Goal: Task Accomplishment & Management: Use online tool/utility

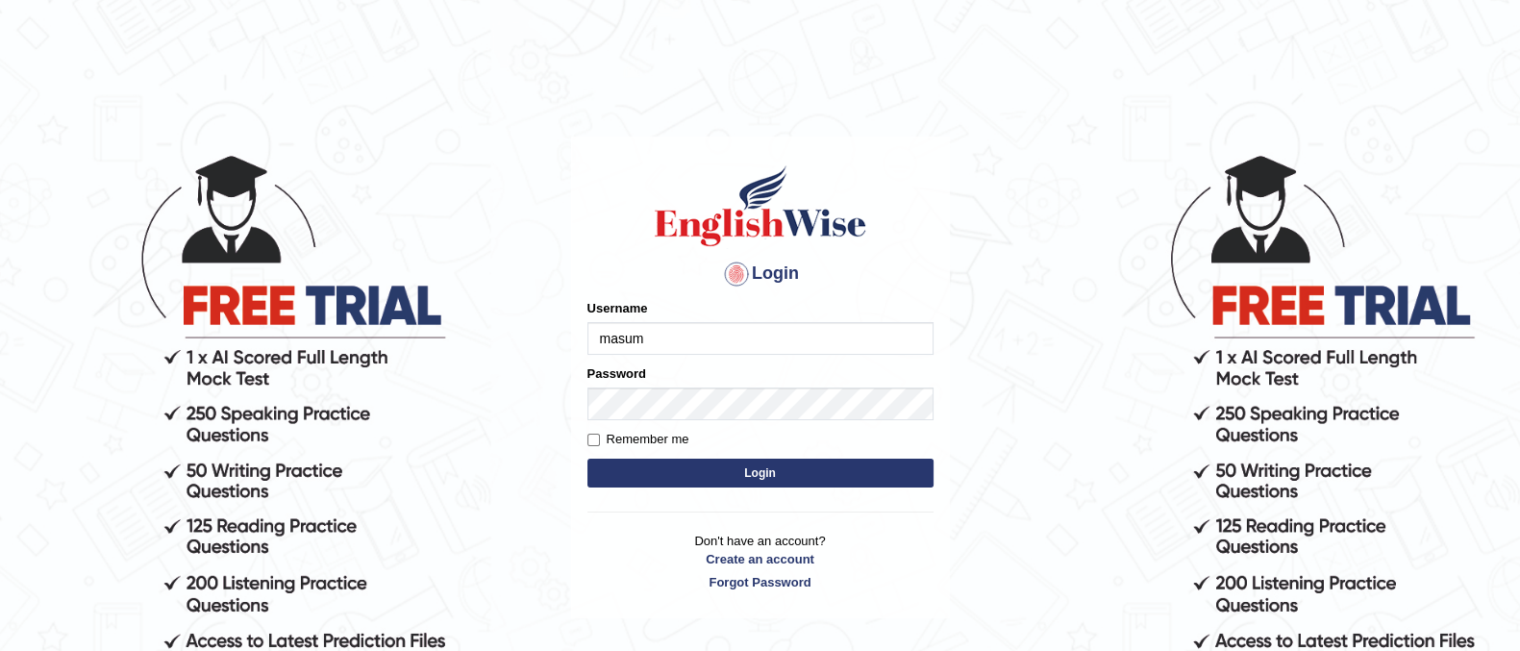
type input "masum"
click at [741, 475] on button "Login" at bounding box center [761, 473] width 346 height 29
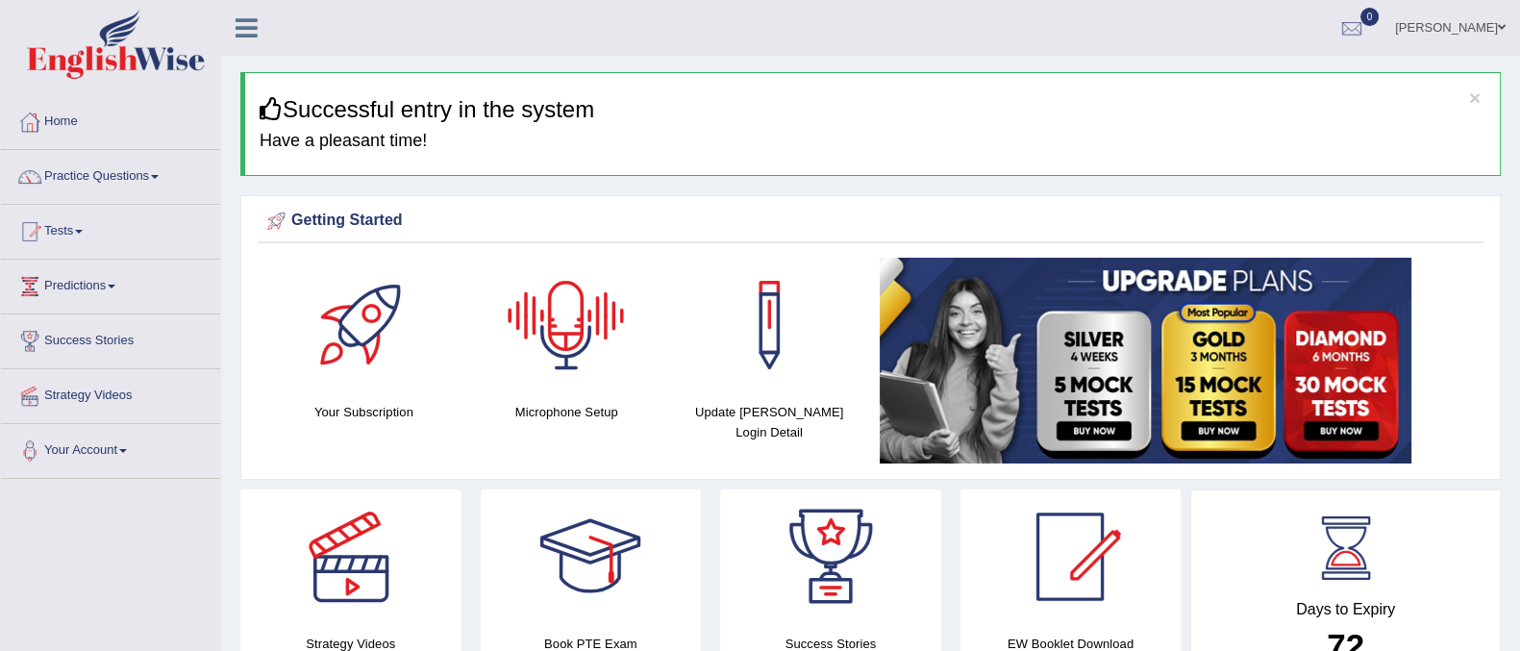
click at [574, 334] on div at bounding box center [566, 325] width 135 height 135
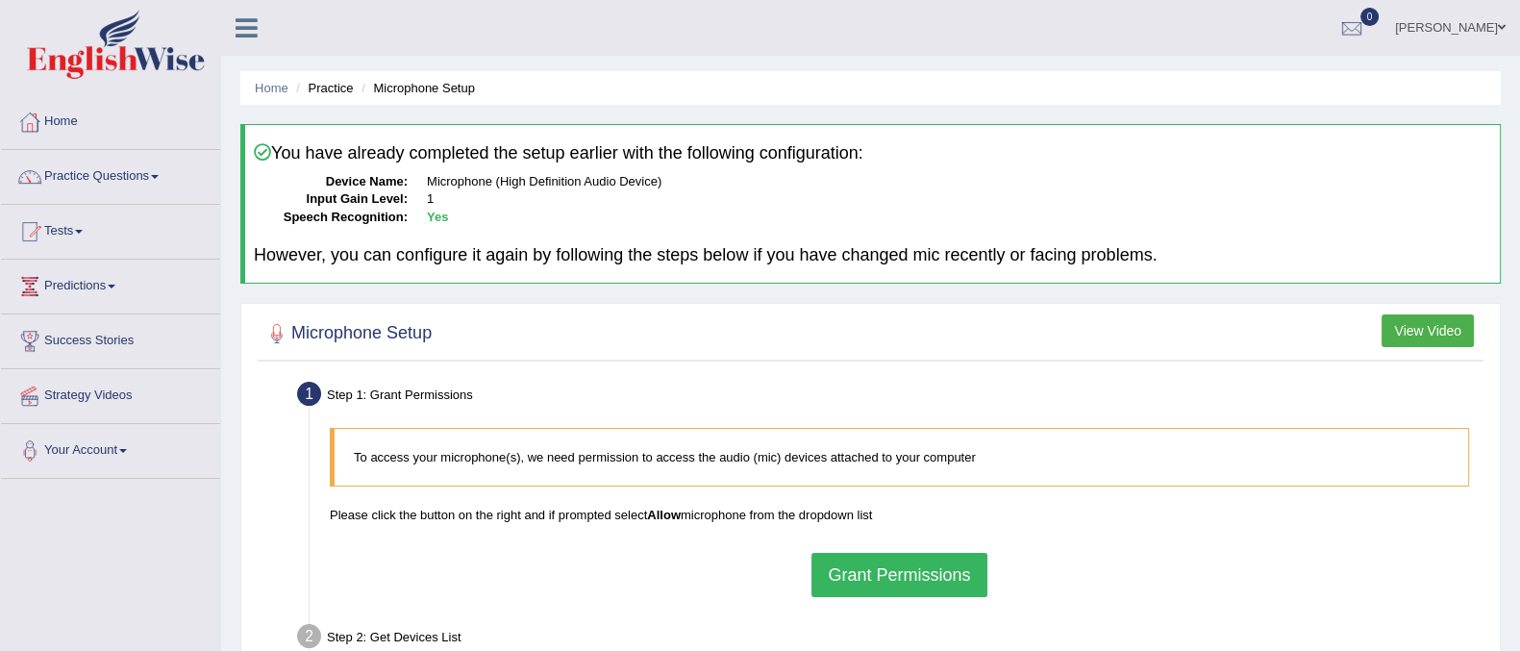
click at [914, 580] on button "Grant Permissions" at bounding box center [899, 575] width 175 height 44
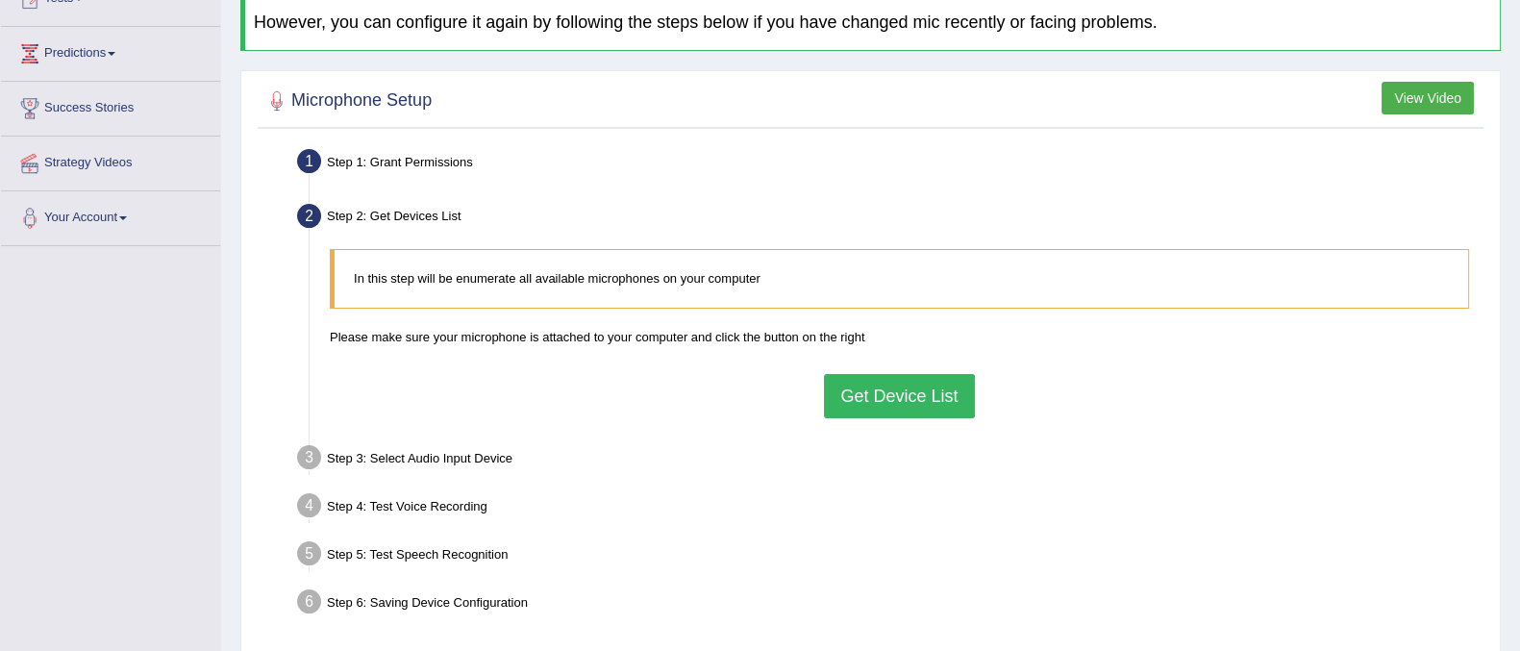
scroll to position [239, 0]
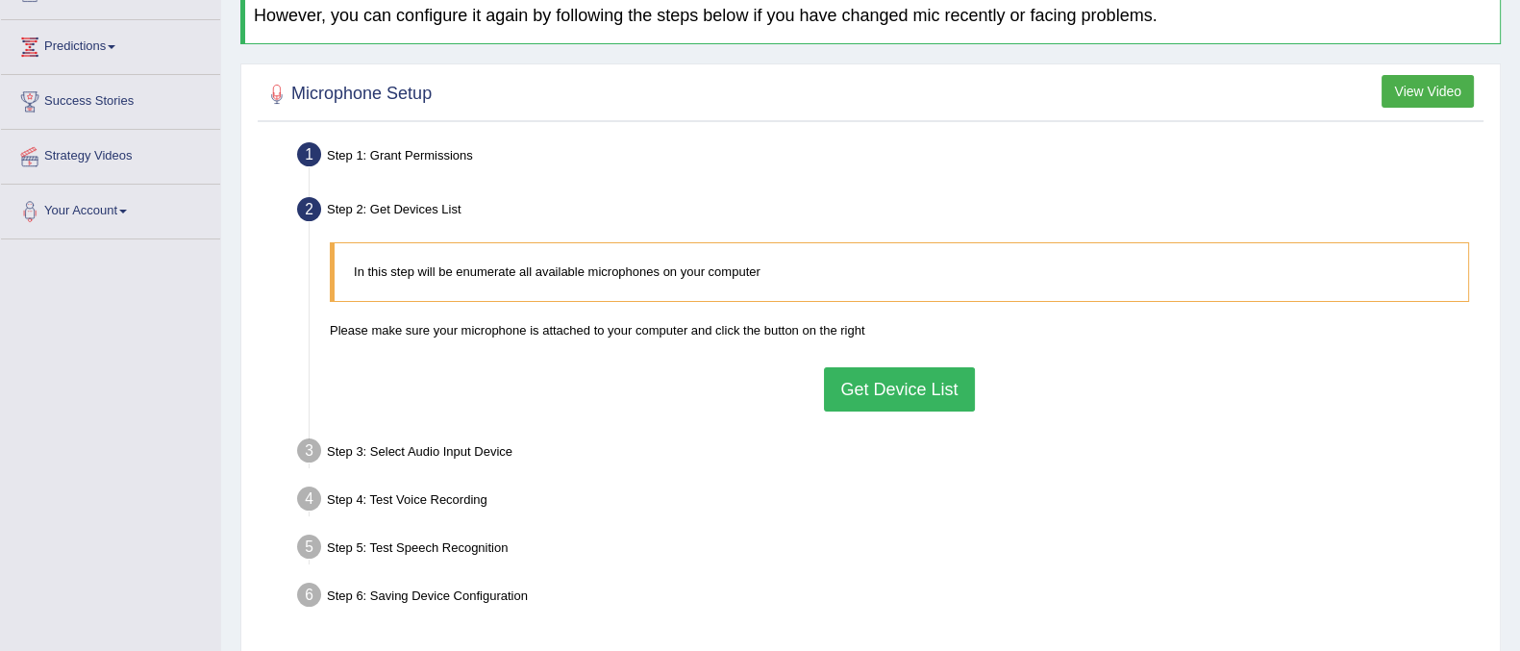
click at [933, 394] on button "Get Device List" at bounding box center [899, 389] width 150 height 44
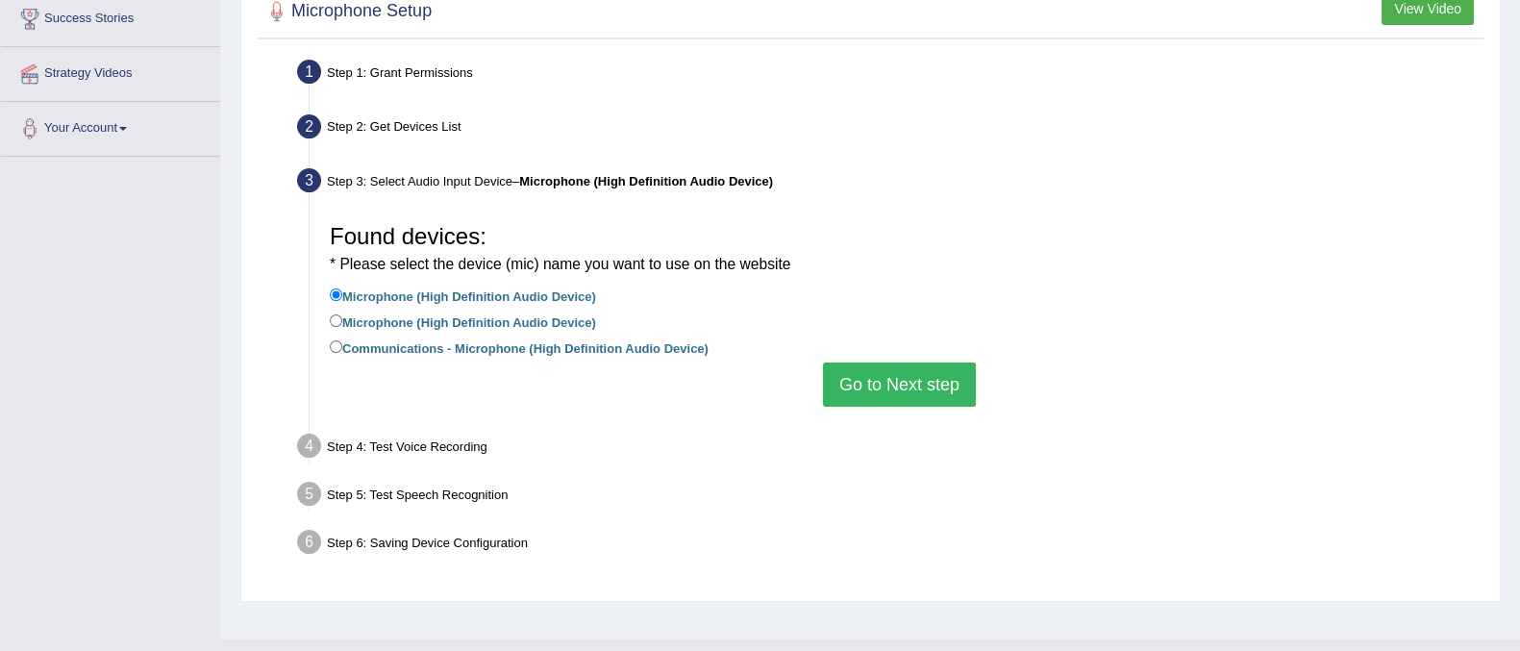
scroll to position [359, 0]
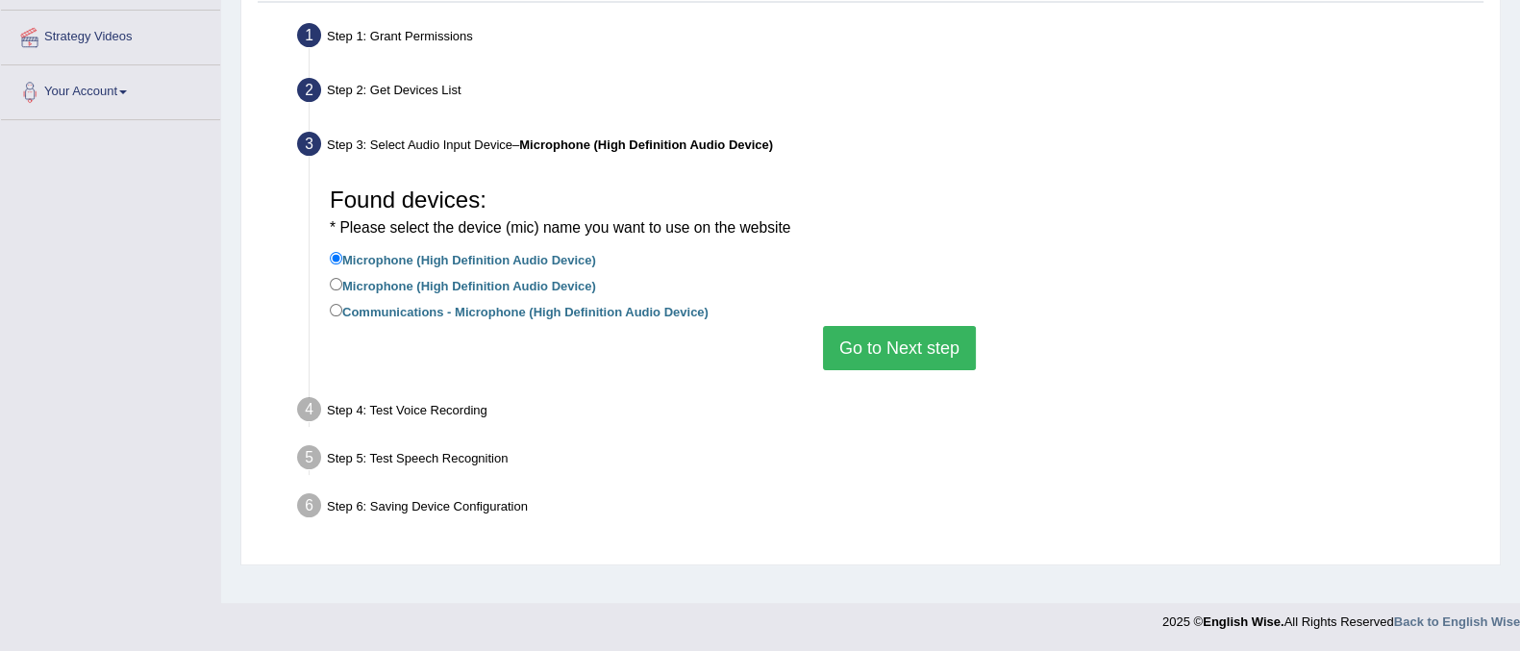
click at [928, 360] on button "Go to Next step" at bounding box center [899, 348] width 153 height 44
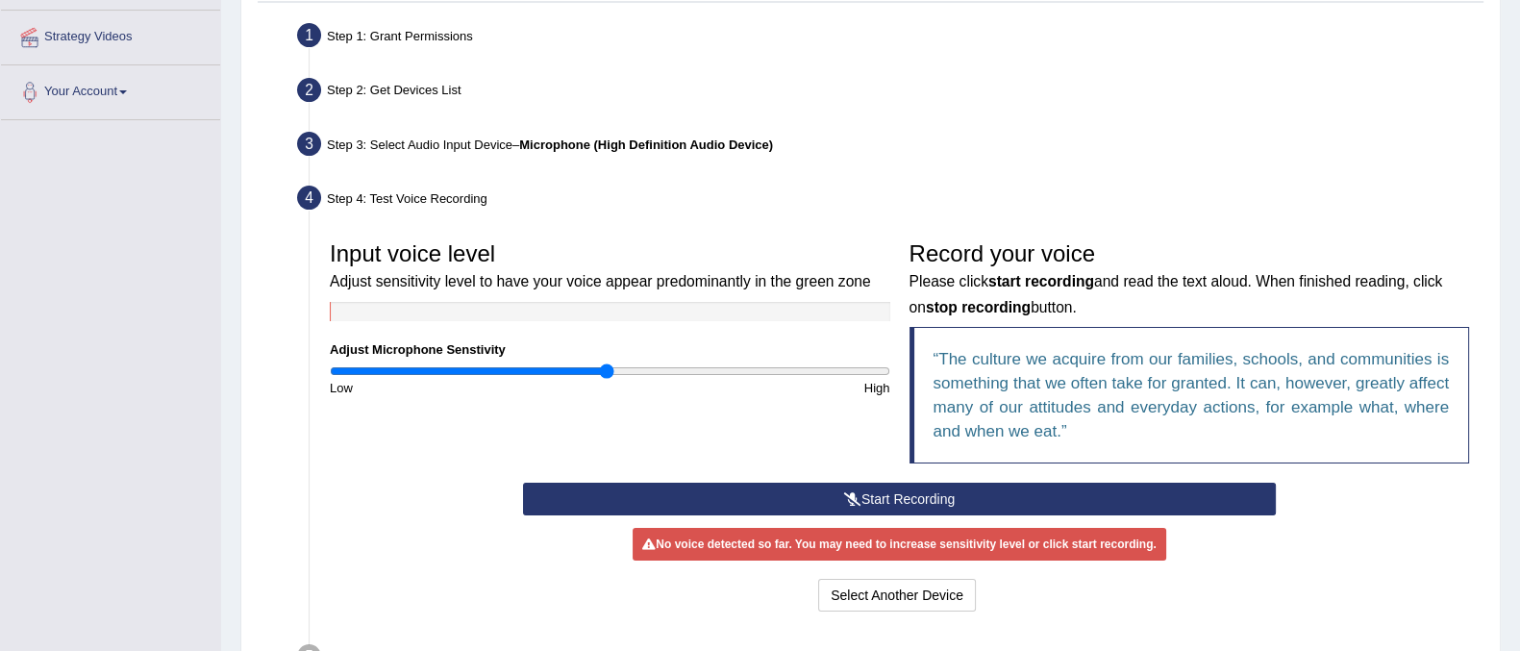
click at [922, 492] on button "Start Recording" at bounding box center [899, 499] width 753 height 33
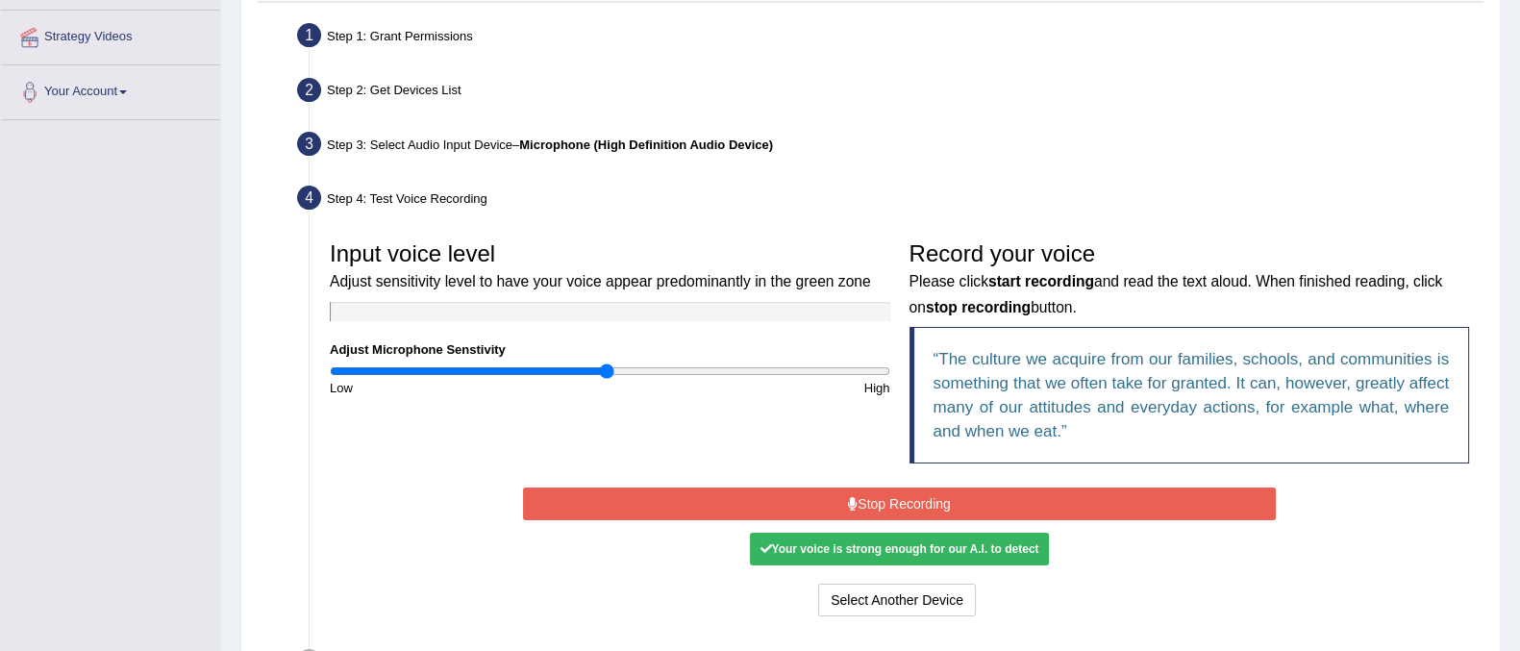
click at [922, 495] on button "Stop Recording" at bounding box center [899, 504] width 753 height 33
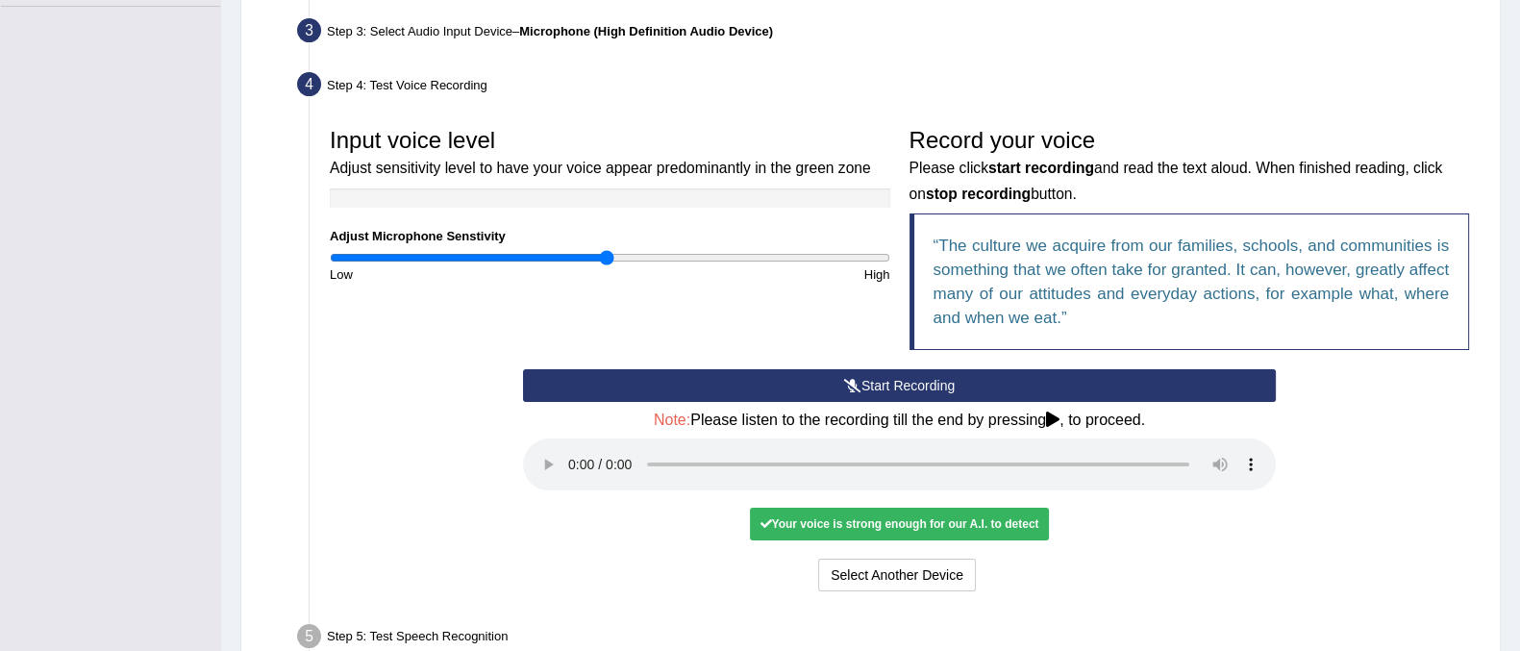
scroll to position [625, 0]
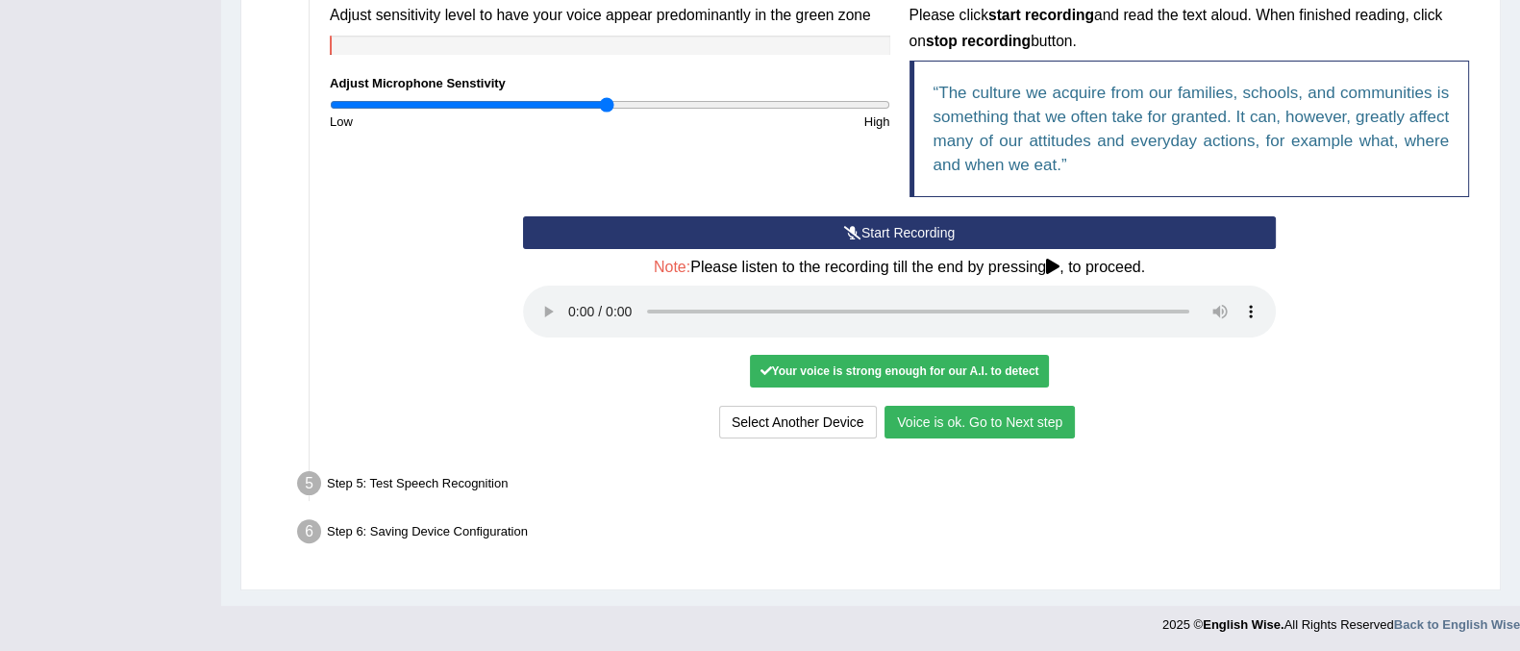
click at [980, 418] on button "Voice is ok. Go to Next step" at bounding box center [980, 422] width 190 height 33
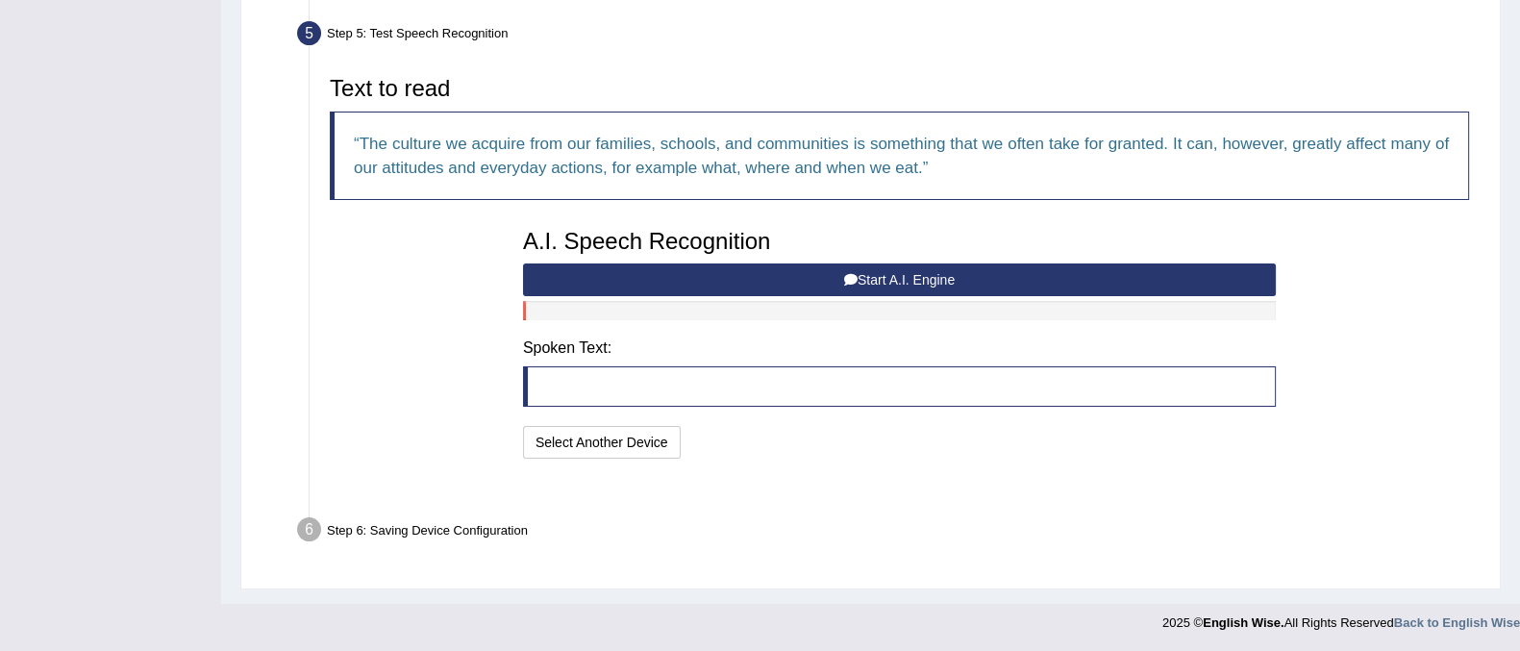
scroll to position [549, 0]
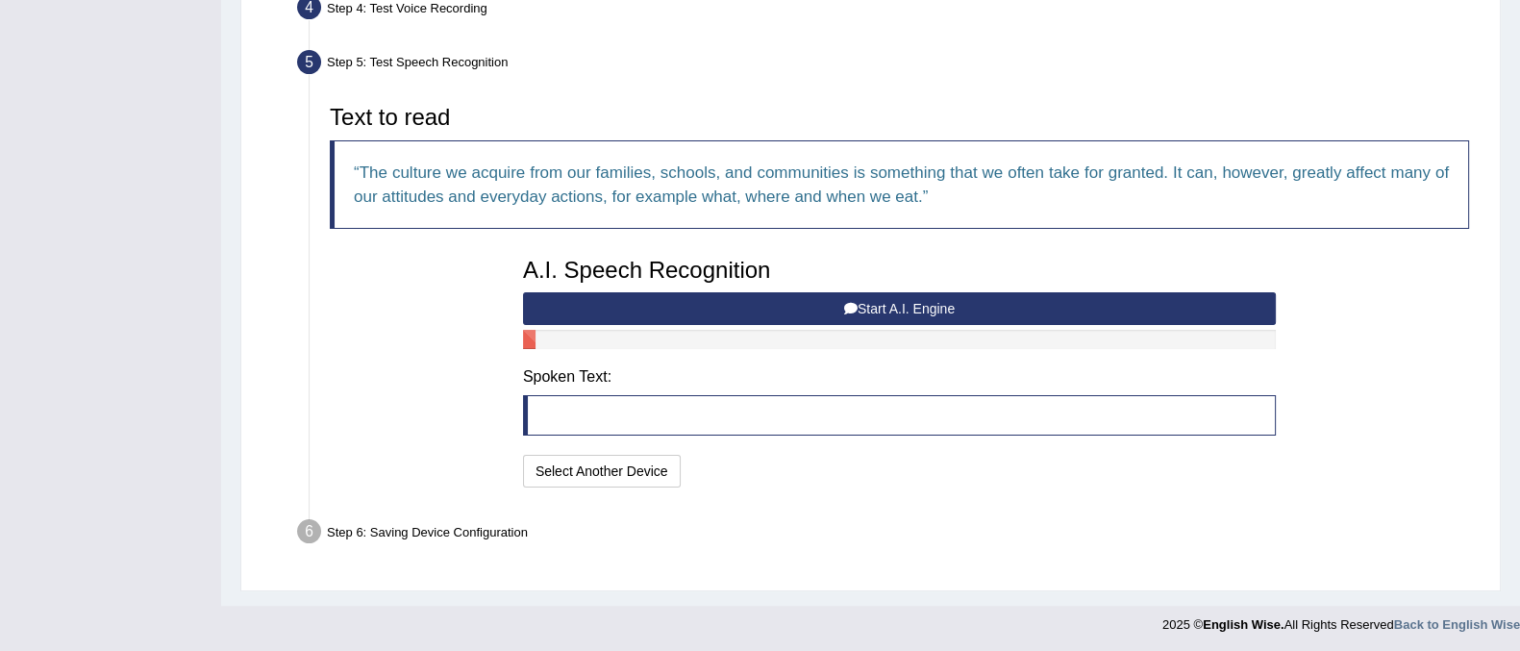
click at [809, 300] on button "Start A.I. Engine" at bounding box center [899, 308] width 753 height 33
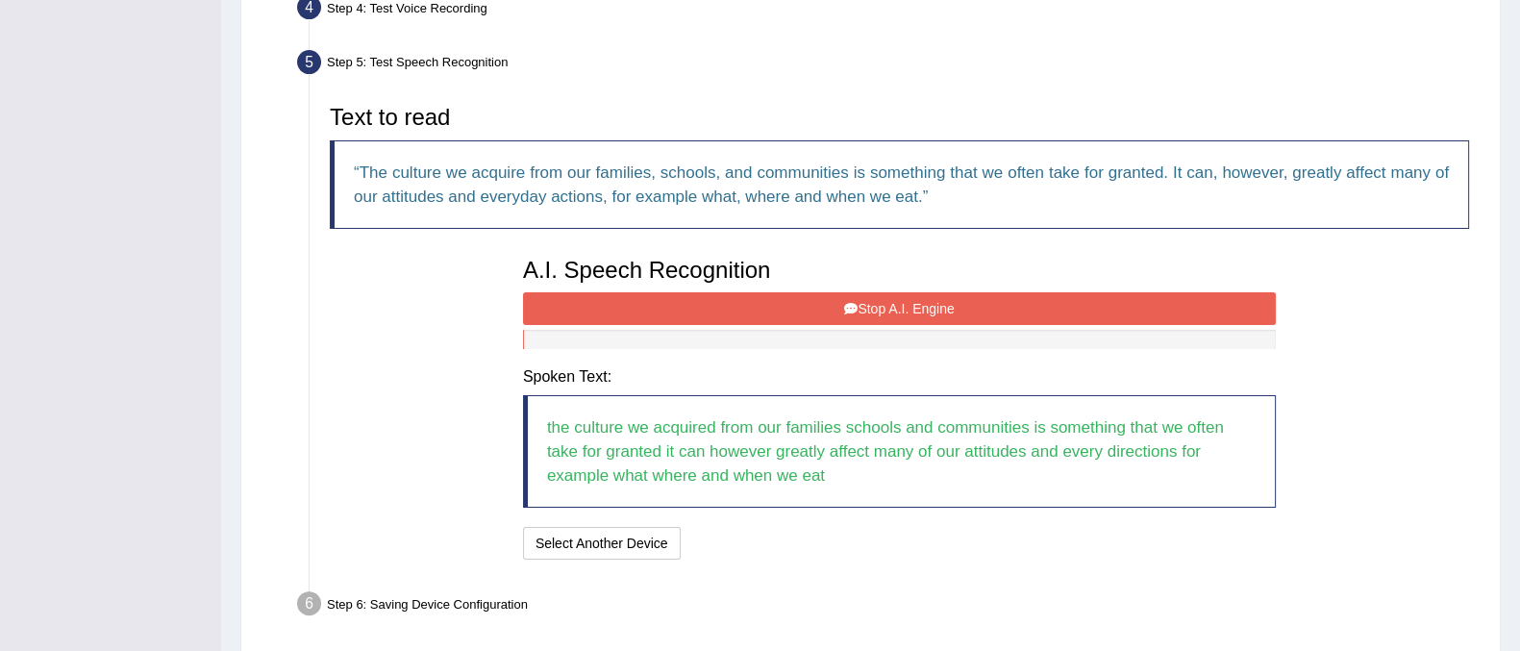
click at [813, 299] on button "Stop A.I. Engine" at bounding box center [899, 308] width 753 height 33
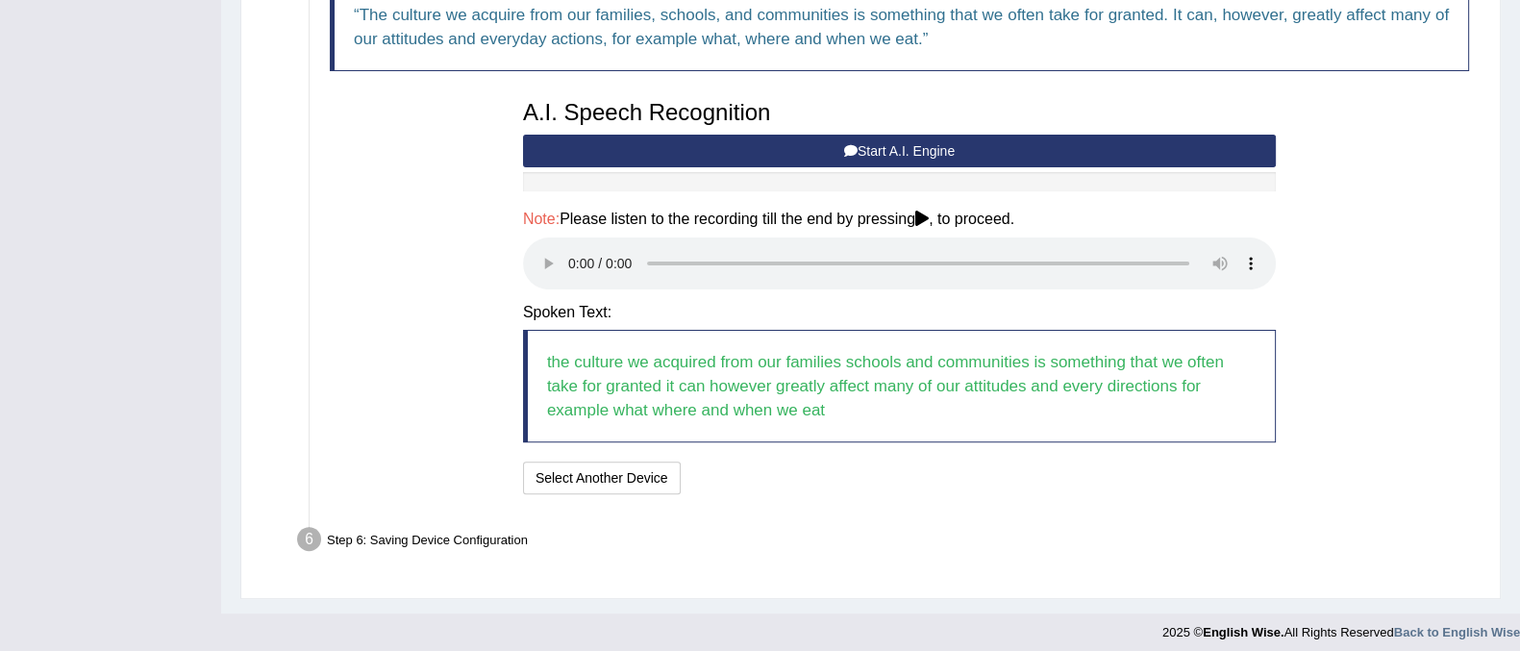
scroll to position [715, 0]
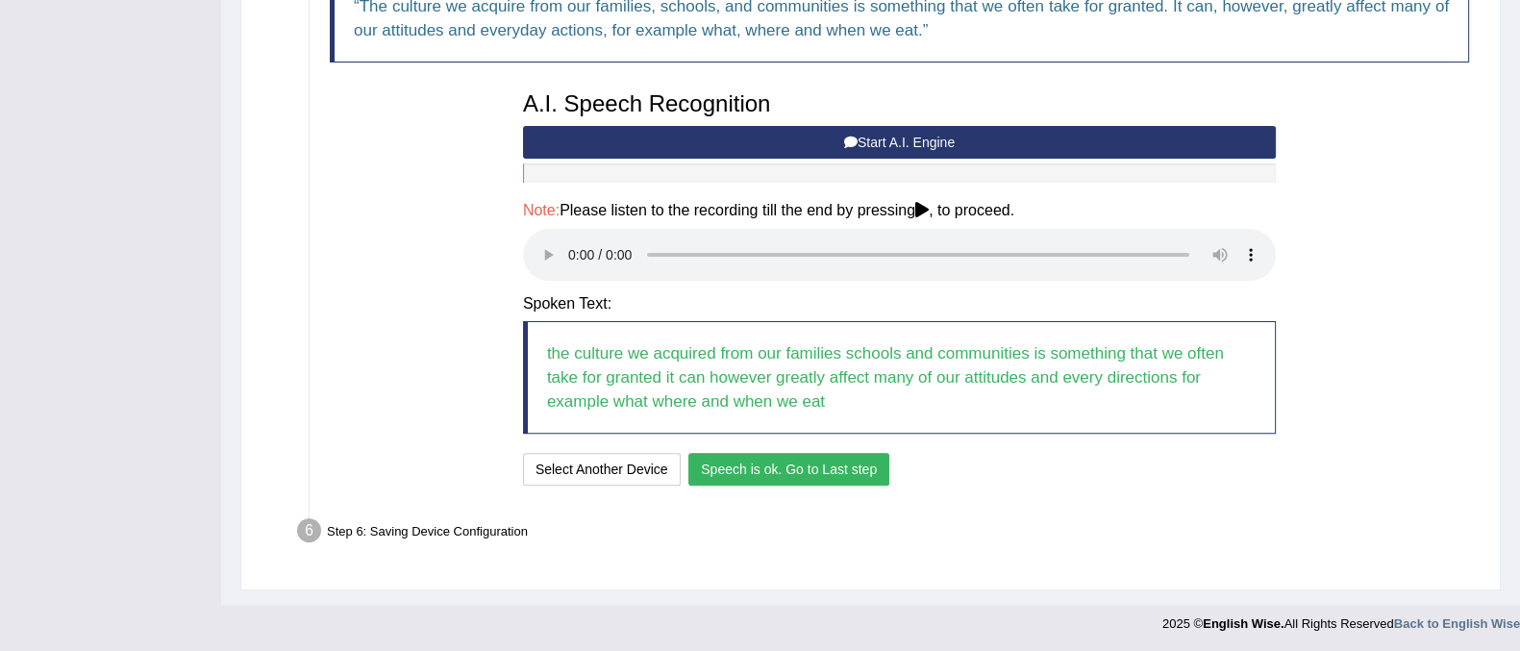
click at [752, 473] on button "Speech is ok. Go to Last step" at bounding box center [789, 469] width 201 height 33
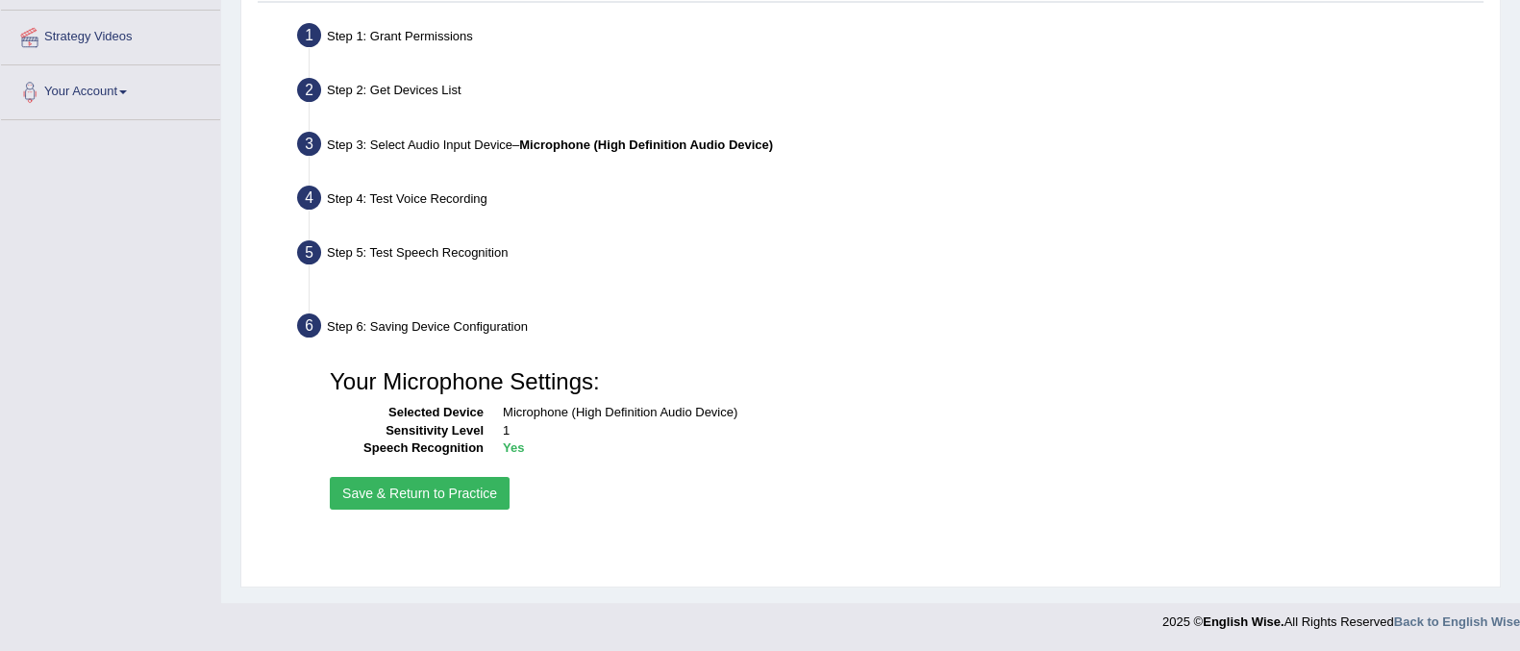
scroll to position [359, 0]
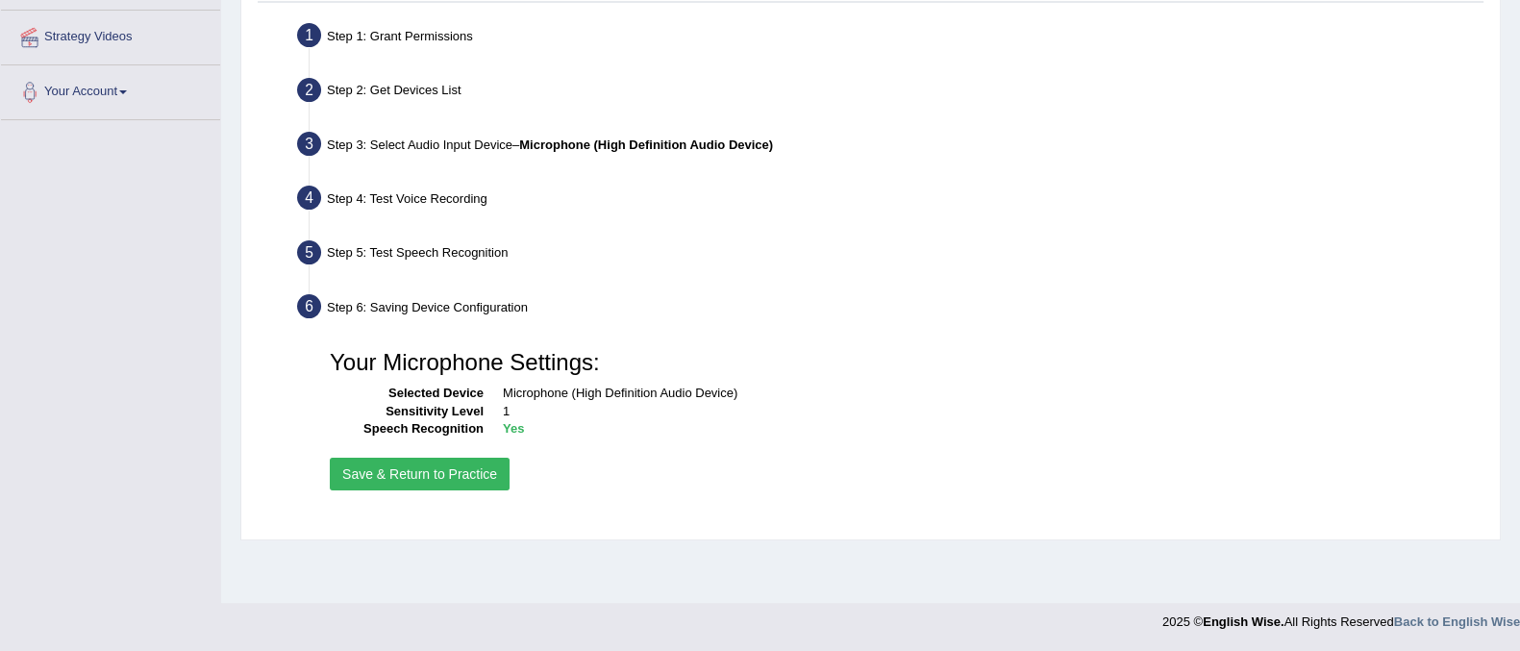
click at [493, 478] on button "Save & Return to Practice" at bounding box center [420, 474] width 180 height 33
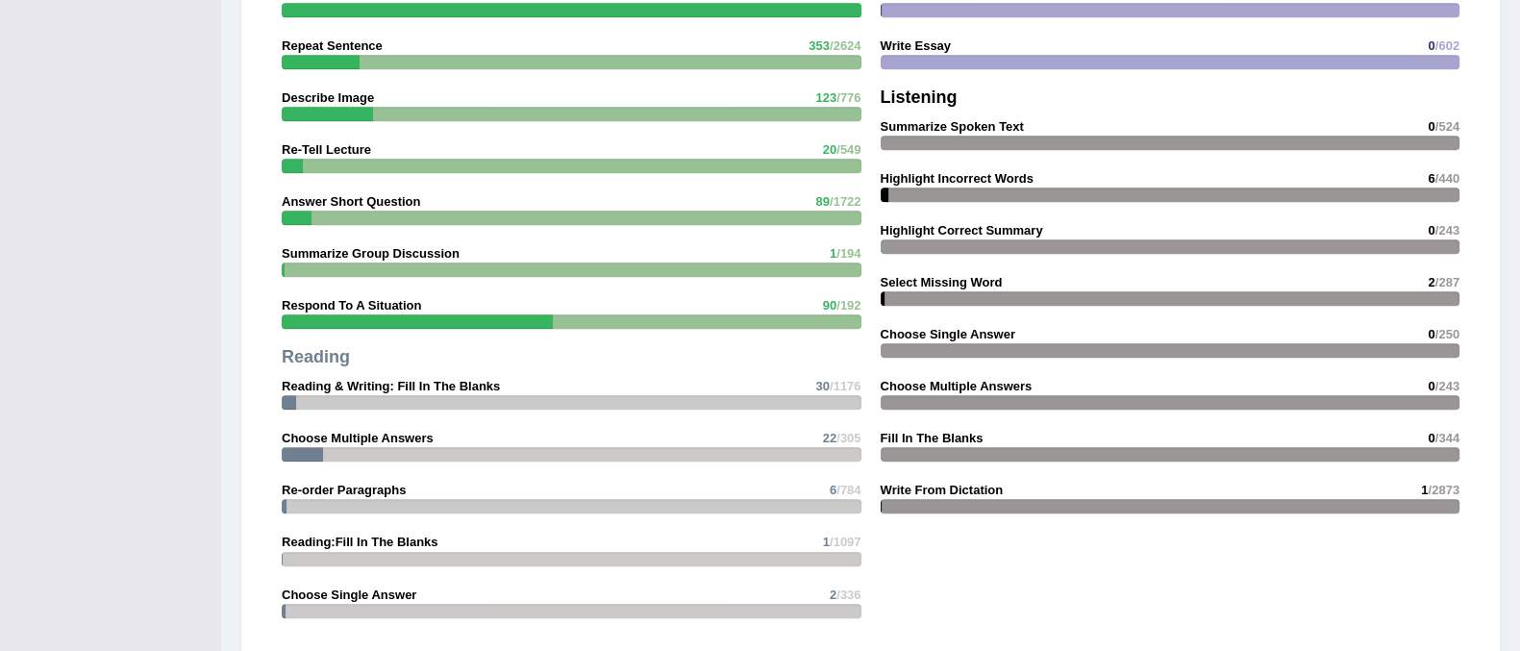
scroll to position [2164, 0]
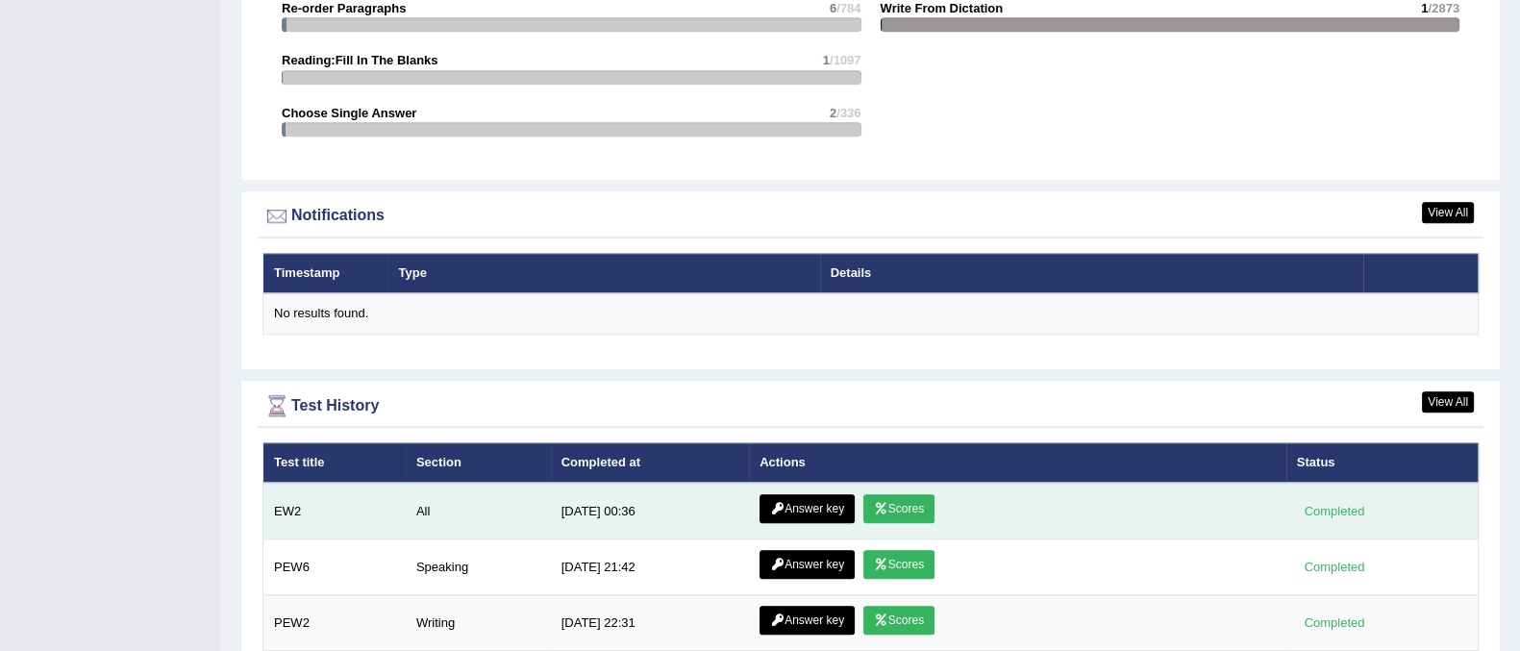
click at [889, 506] on link "Scores" at bounding box center [899, 508] width 71 height 29
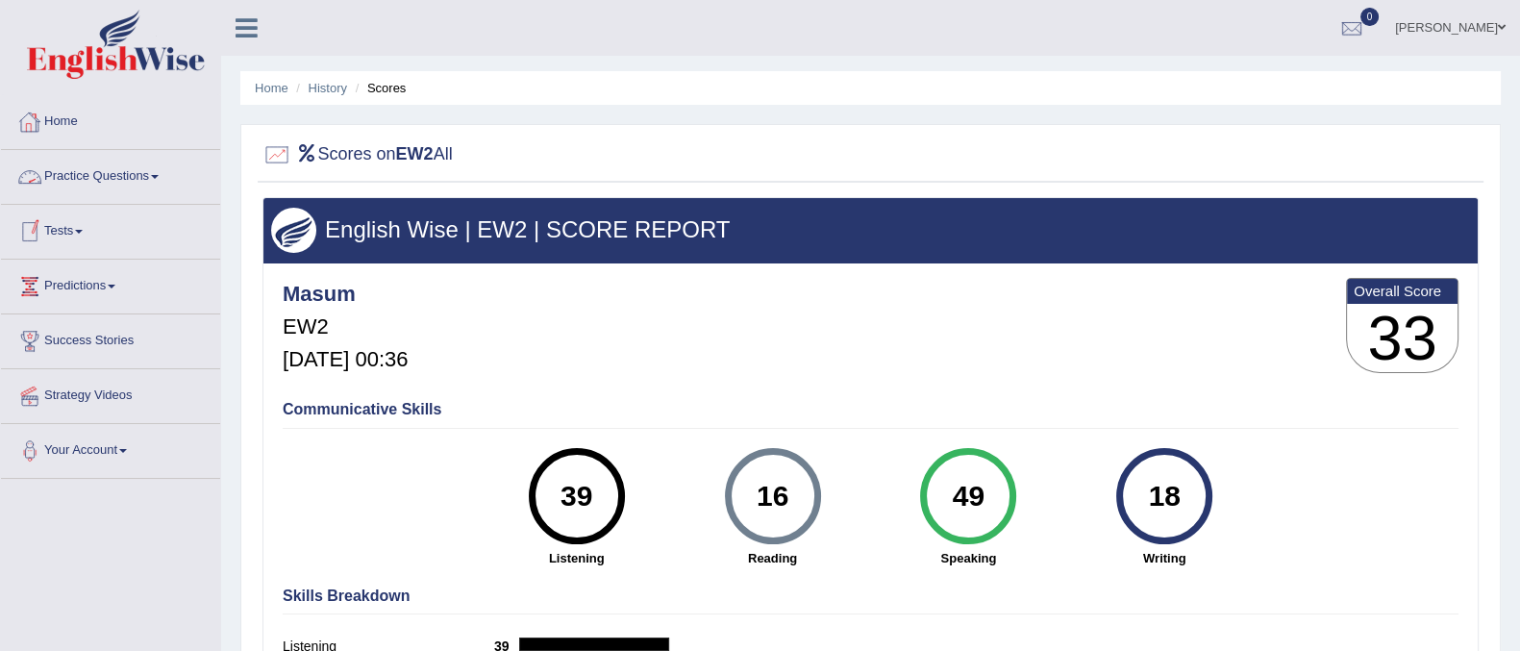
click at [70, 227] on link "Tests" at bounding box center [110, 229] width 219 height 48
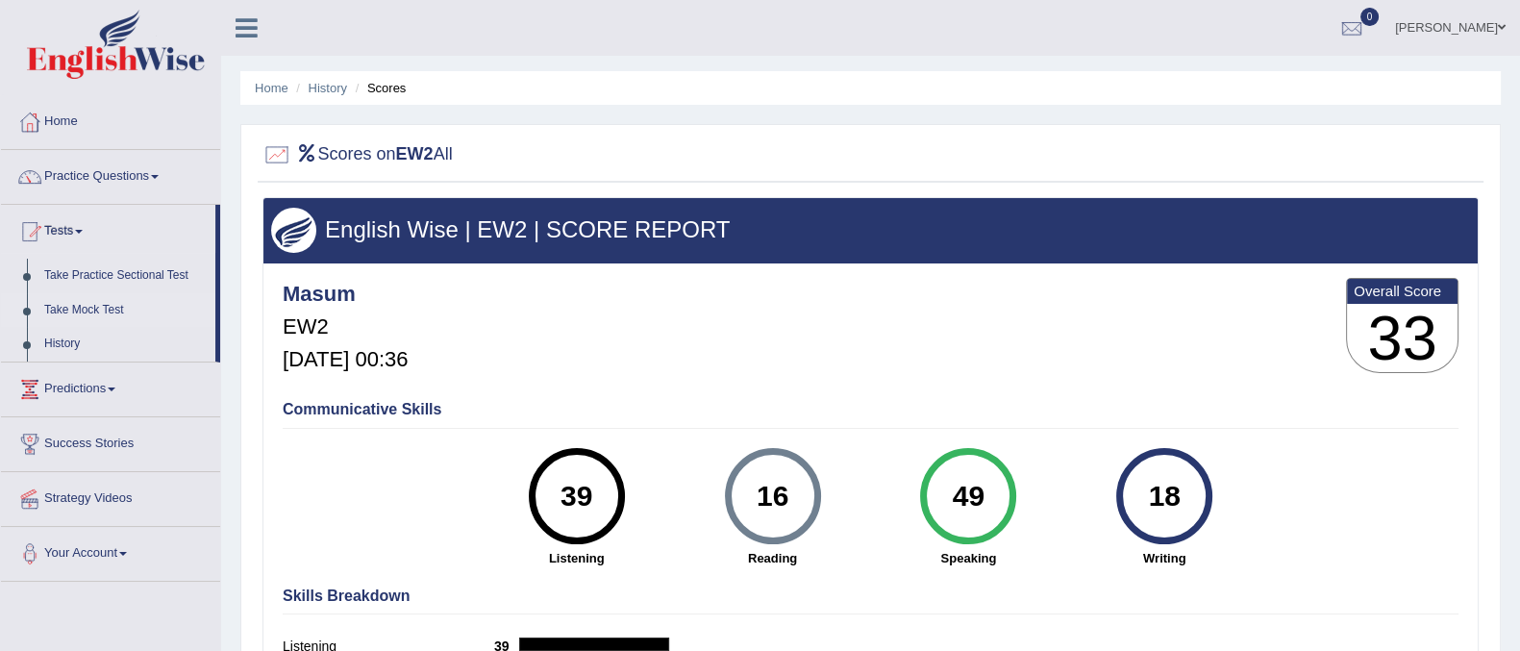
click at [61, 314] on link "Take Mock Test" at bounding box center [126, 310] width 180 height 35
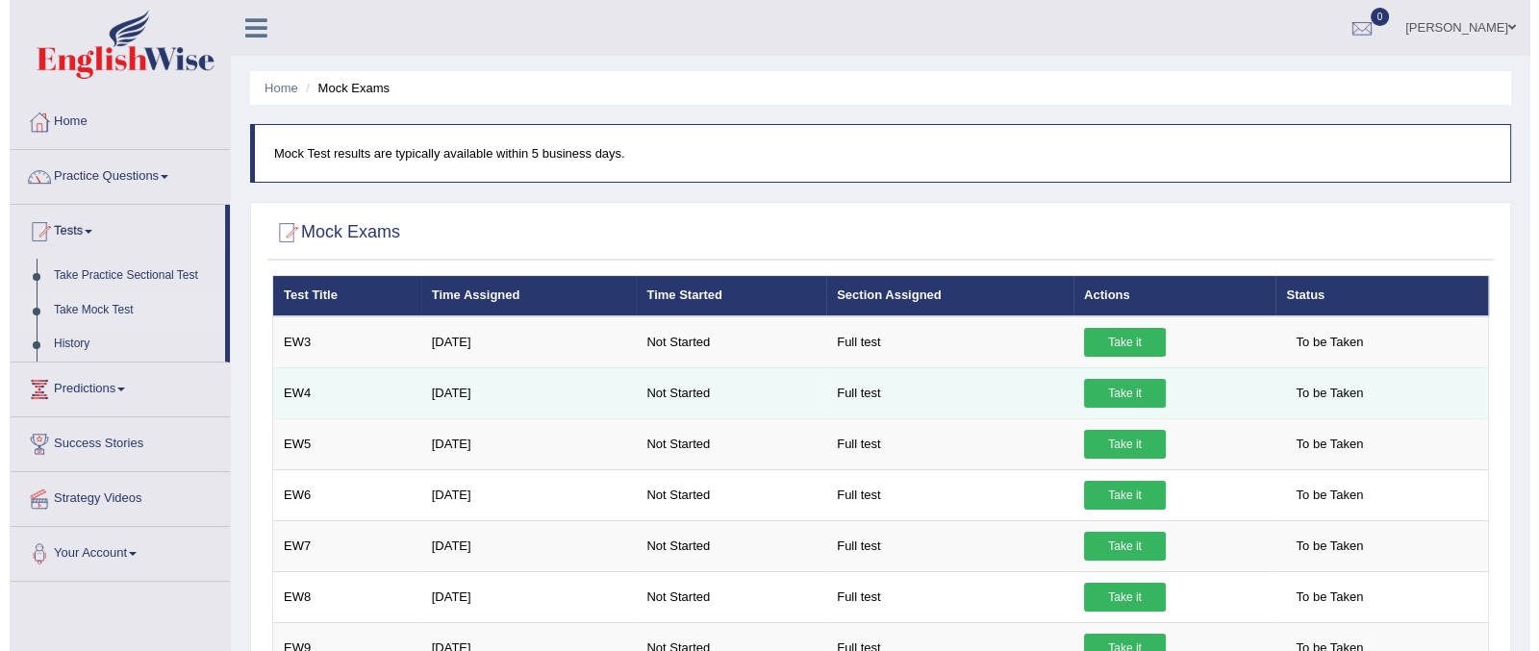
scroll to position [119, 0]
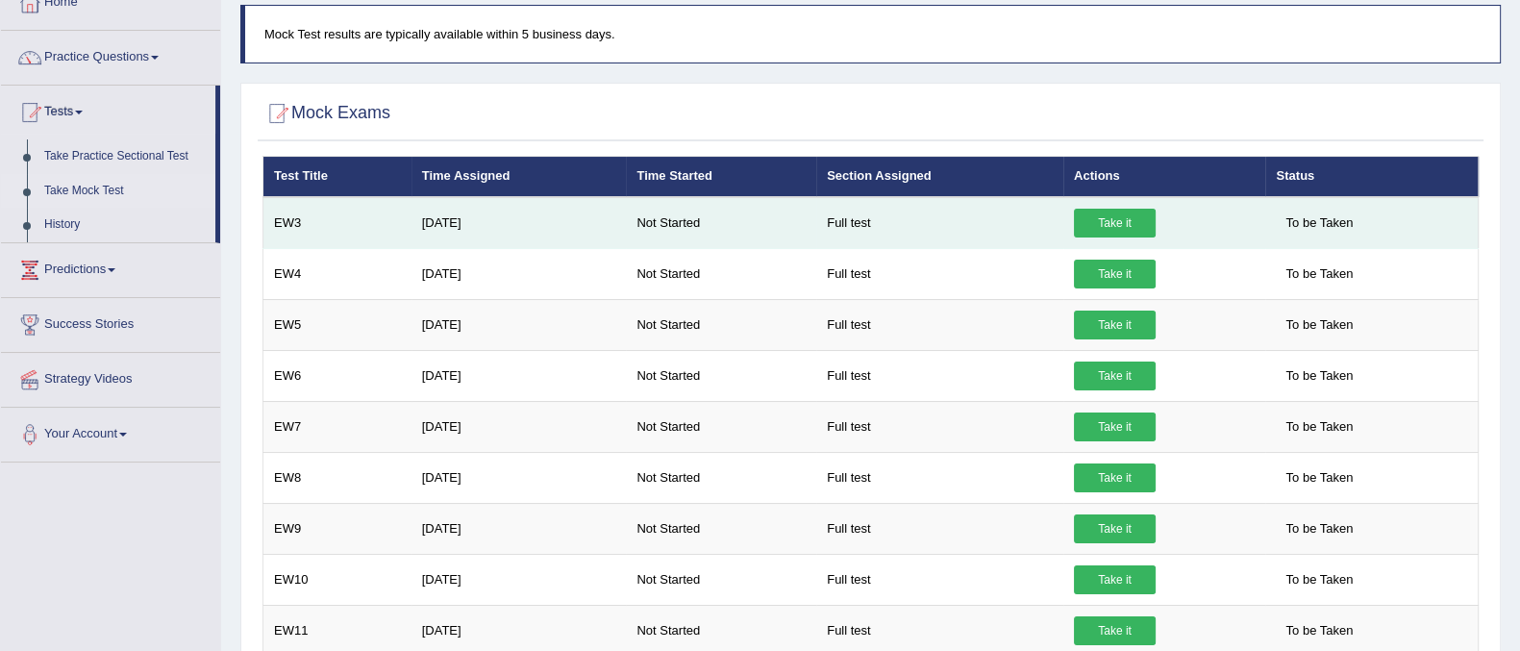
click at [1106, 220] on link "Take it" at bounding box center [1115, 223] width 82 height 29
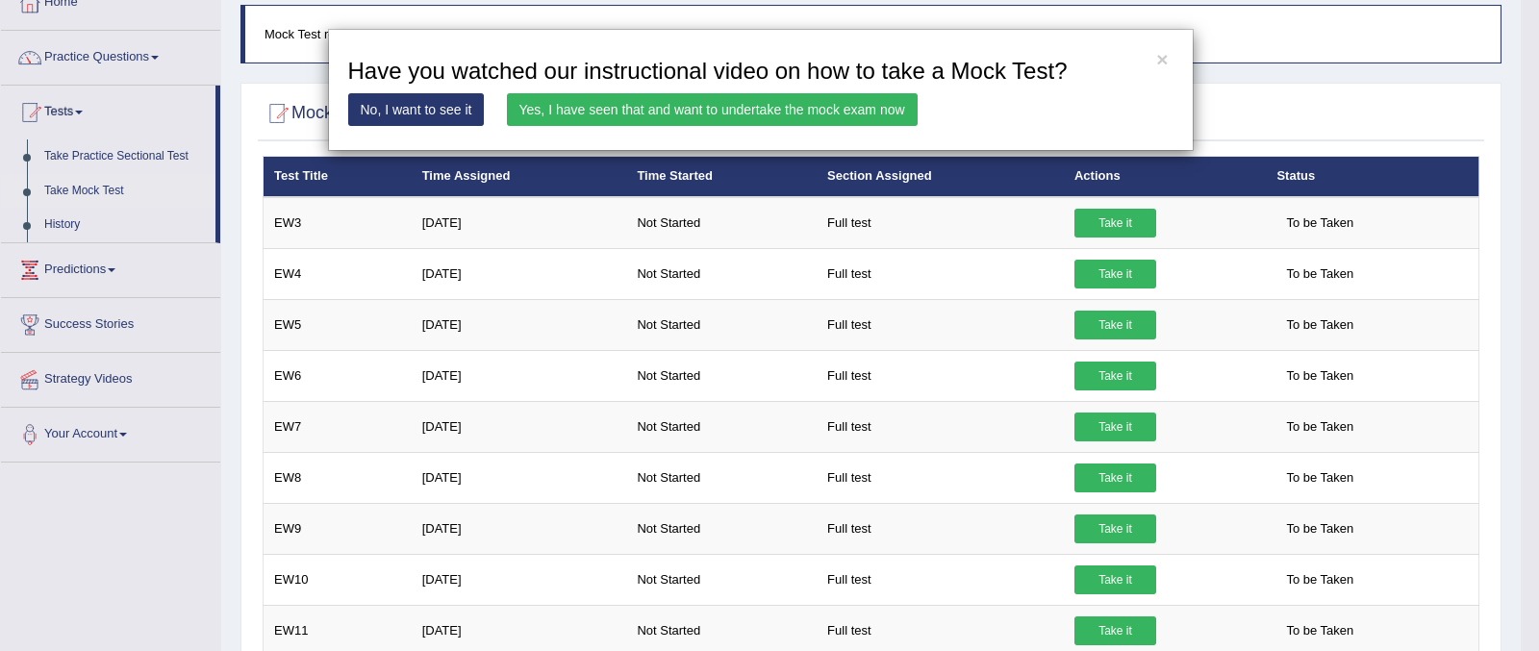
click at [708, 114] on link "Yes, I have seen that and want to undertake the mock exam now" at bounding box center [712, 109] width 411 height 33
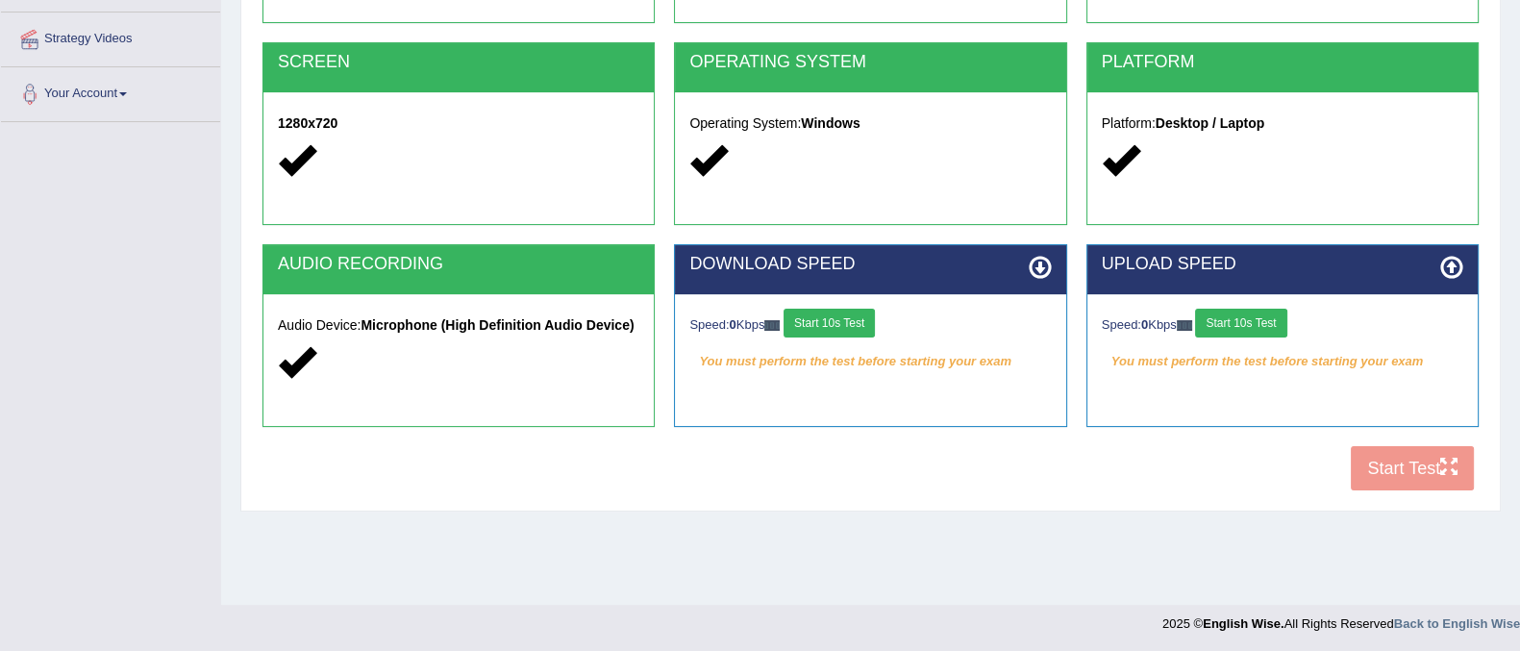
scroll to position [359, 0]
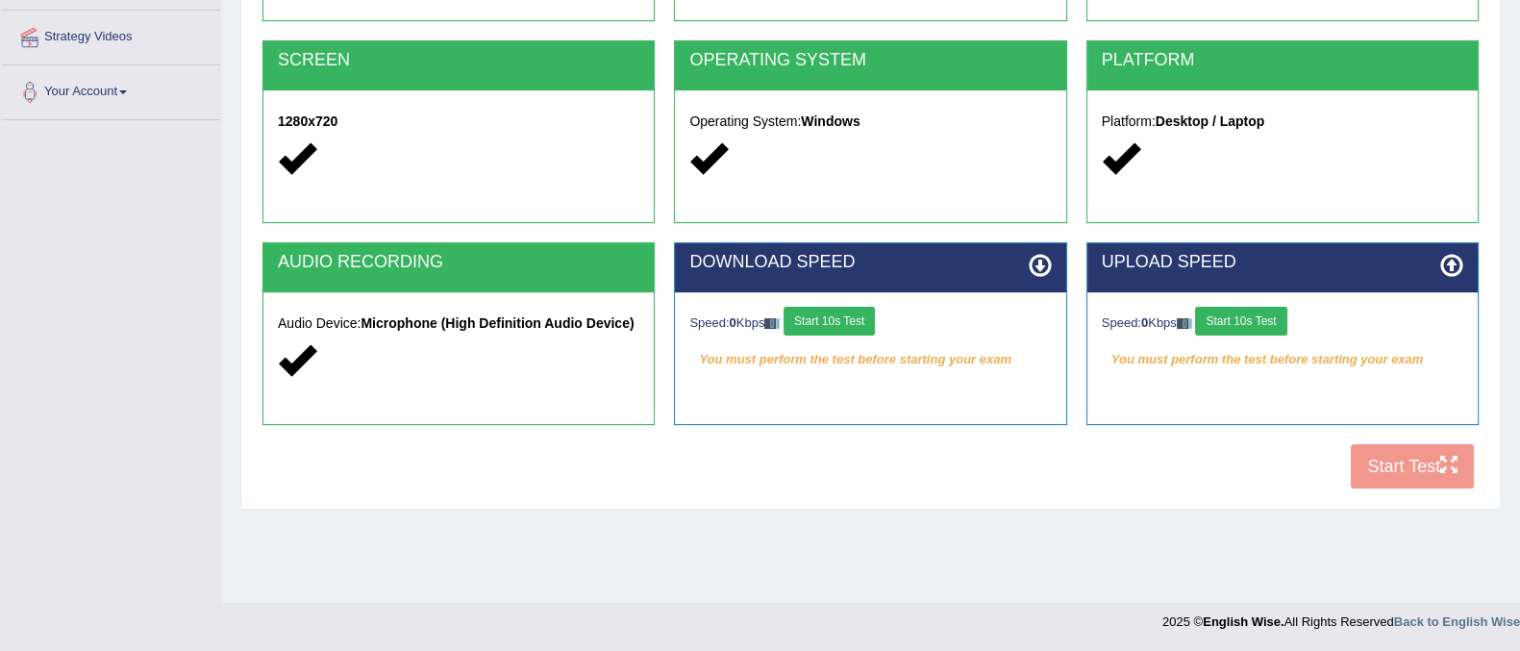
click at [856, 315] on button "Start 10s Test" at bounding box center [829, 321] width 91 height 29
click at [1265, 319] on button "Start 10s Test" at bounding box center [1240, 321] width 91 height 29
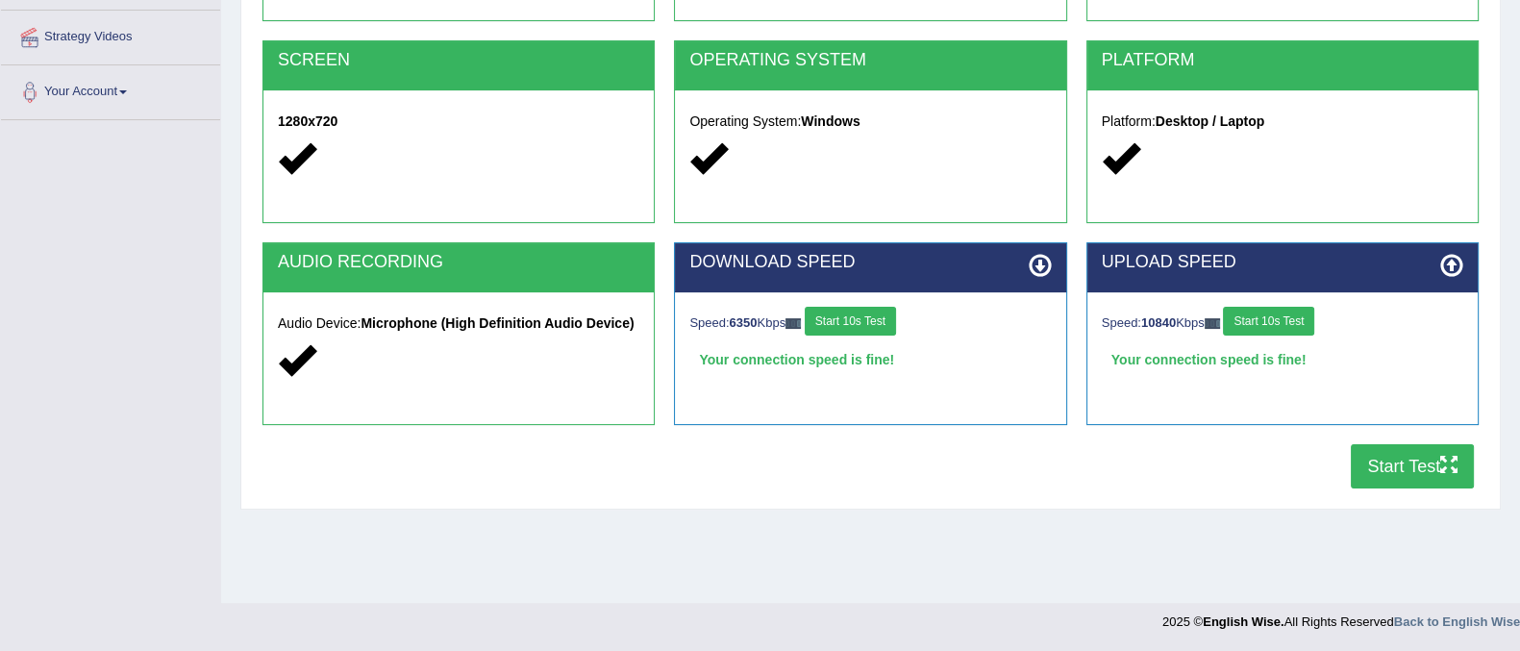
click at [1420, 477] on button "Start Test" at bounding box center [1412, 466] width 123 height 44
